Goal: Information Seeking & Learning: Learn about a topic

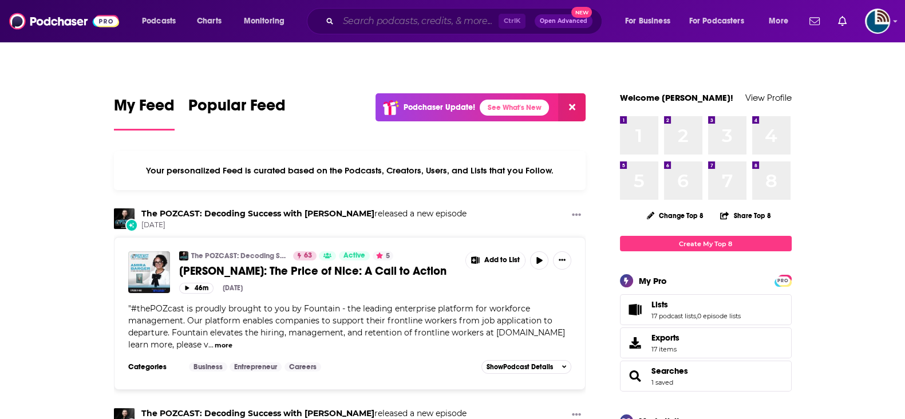
click at [406, 23] on input "Search podcasts, credits, & more..." at bounding box center [418, 21] width 160 height 18
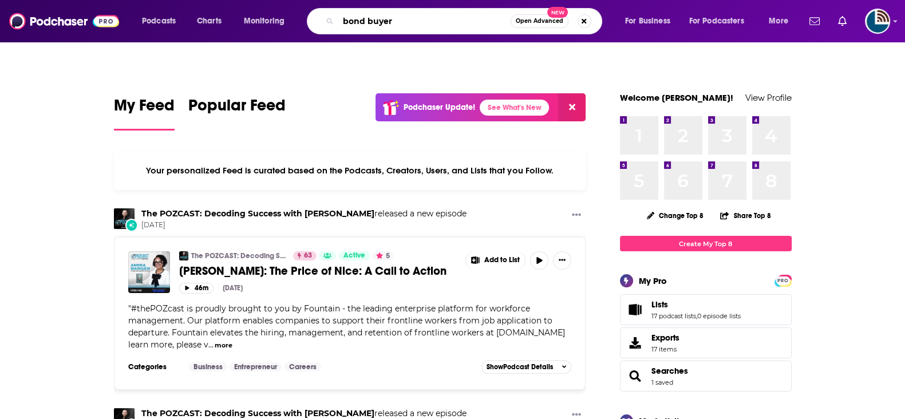
type input "bond buyer"
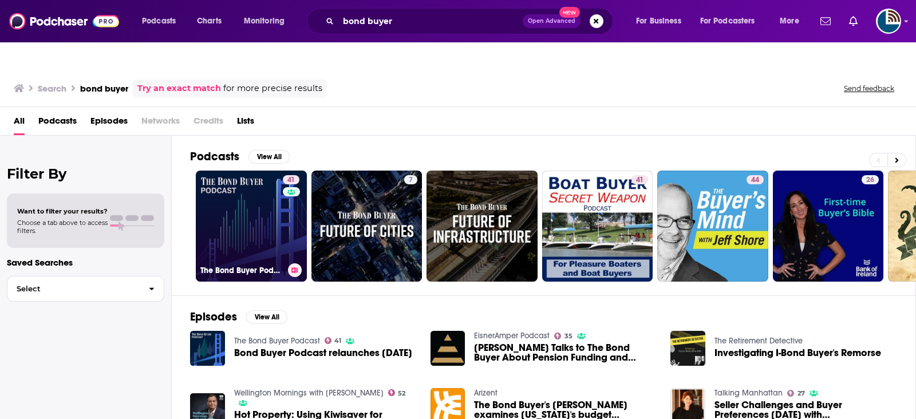
click at [218, 204] on link "41 The Bond Buyer Podcast" at bounding box center [251, 226] width 111 height 111
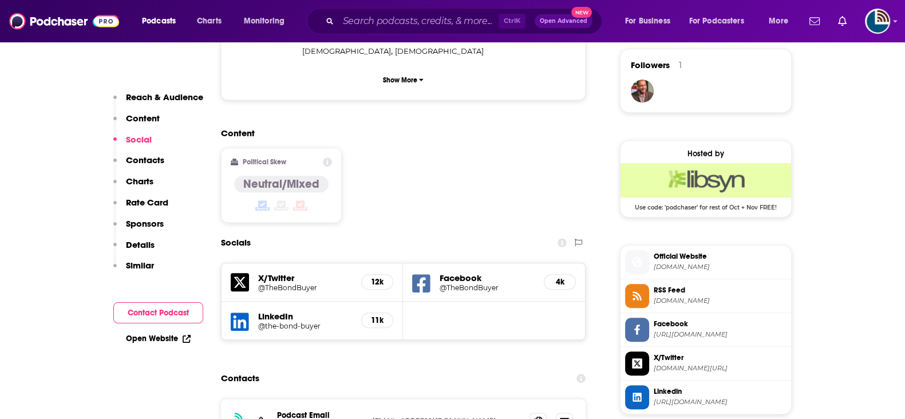
scroll to position [858, 0]
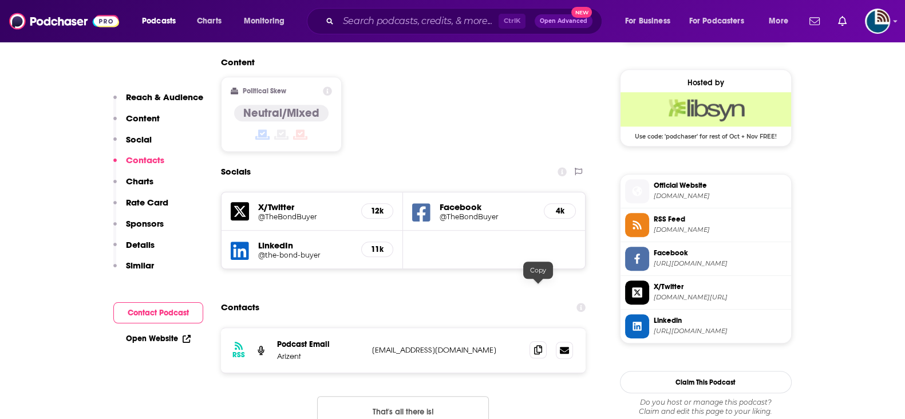
click at [538, 345] on icon at bounding box center [538, 349] width 8 height 9
